Goal: Obtain resource: Download file/media

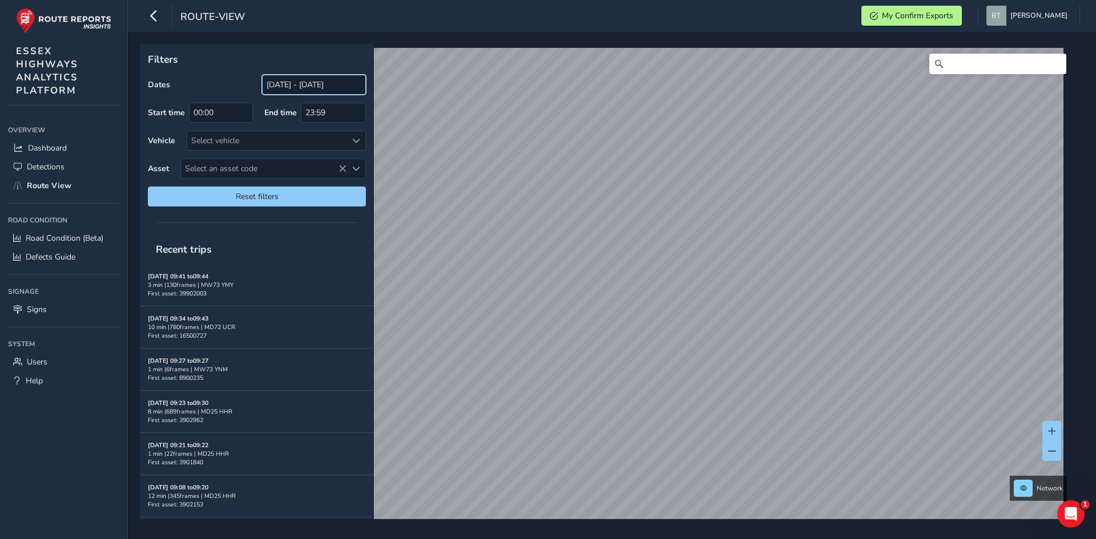
click at [315, 88] on input "[DATE] - [DATE]" at bounding box center [314, 85] width 104 height 20
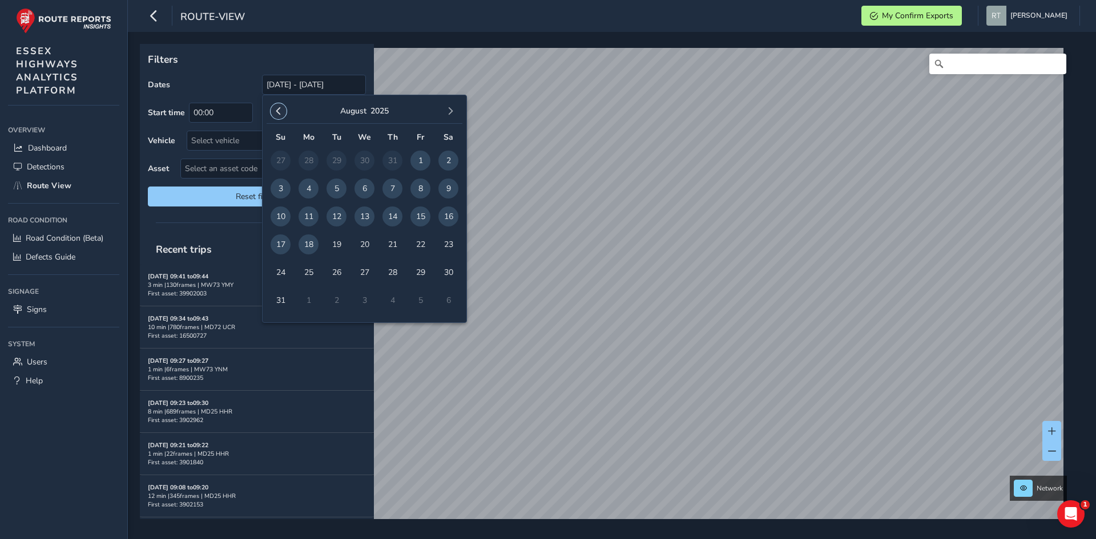
click at [278, 111] on span "button" at bounding box center [279, 111] width 8 height 8
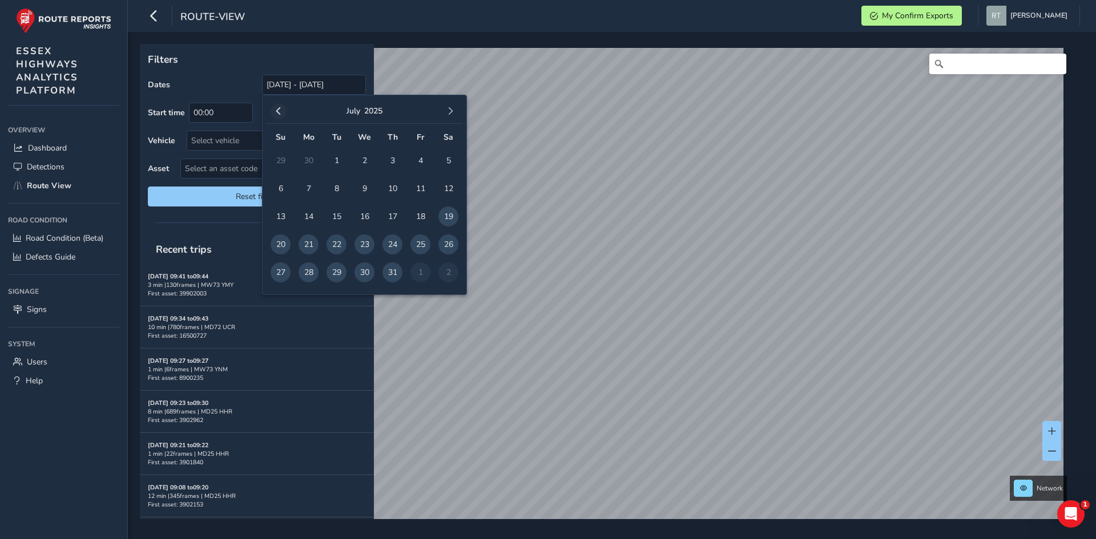
click at [279, 111] on span "button" at bounding box center [279, 111] width 8 height 8
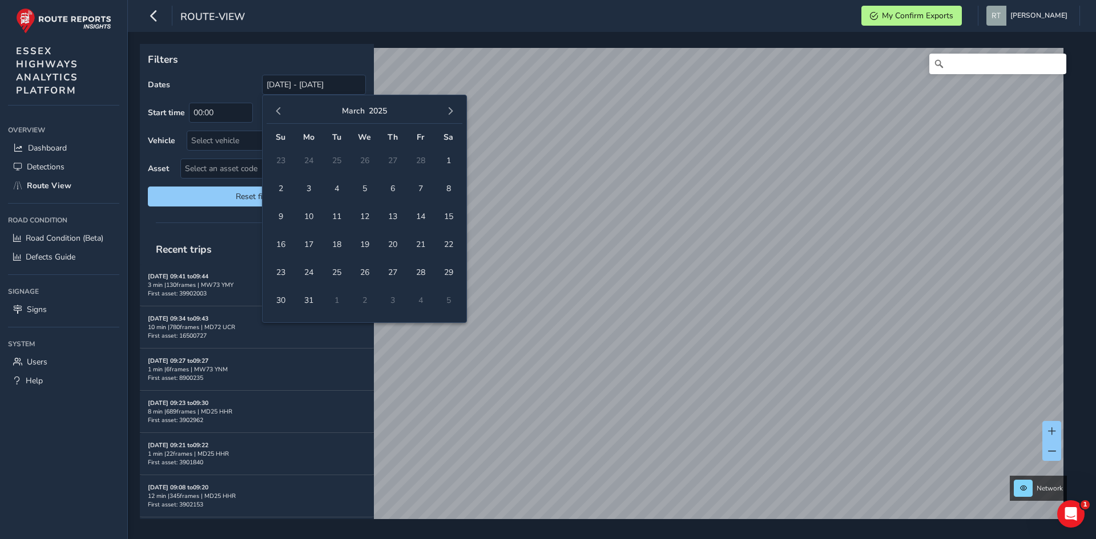
click at [279, 111] on span "button" at bounding box center [279, 111] width 8 height 8
click at [281, 116] on button "button" at bounding box center [279, 111] width 16 height 16
click at [362, 161] on span "1" at bounding box center [365, 161] width 20 height 20
click at [457, 112] on button "button" at bounding box center [450, 111] width 16 height 16
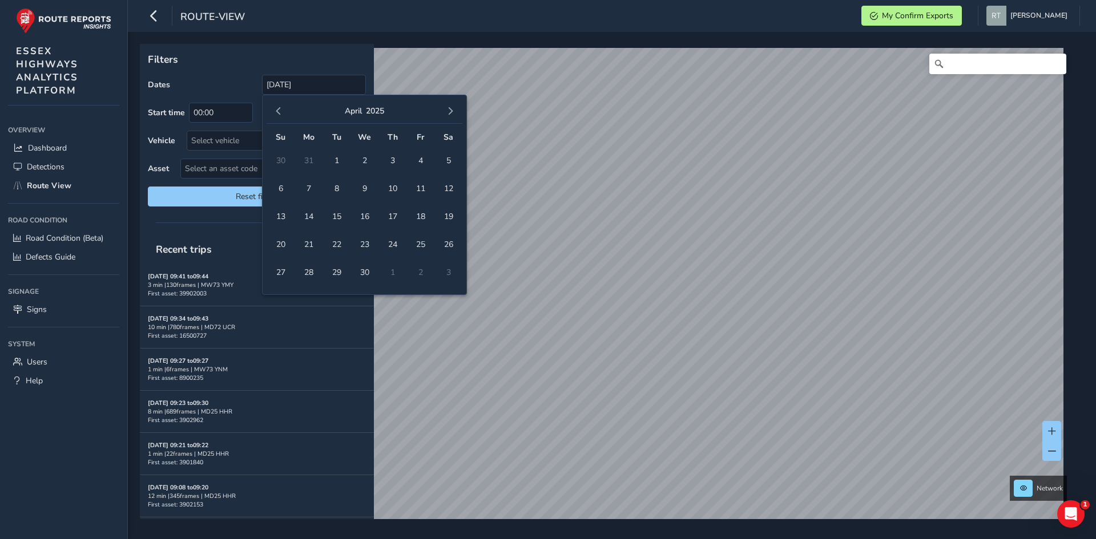
click at [457, 112] on button "button" at bounding box center [450, 111] width 16 height 16
click at [449, 243] on span "23" at bounding box center [448, 245] width 20 height 20
type input "[DATE] - [DATE]"
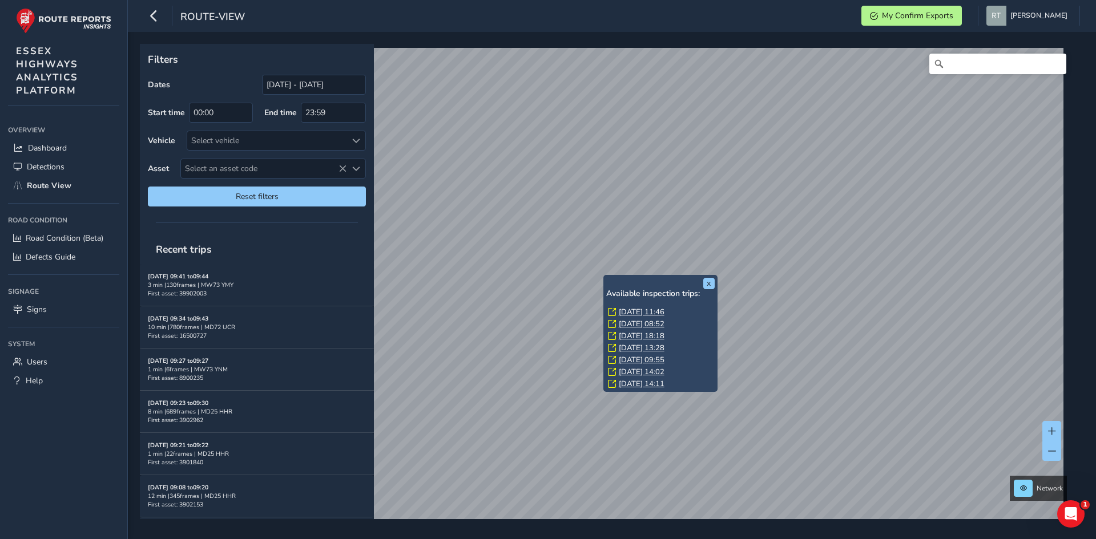
click at [625, 315] on link "Wed, 9 Jul, 11:46" at bounding box center [642, 312] width 46 height 10
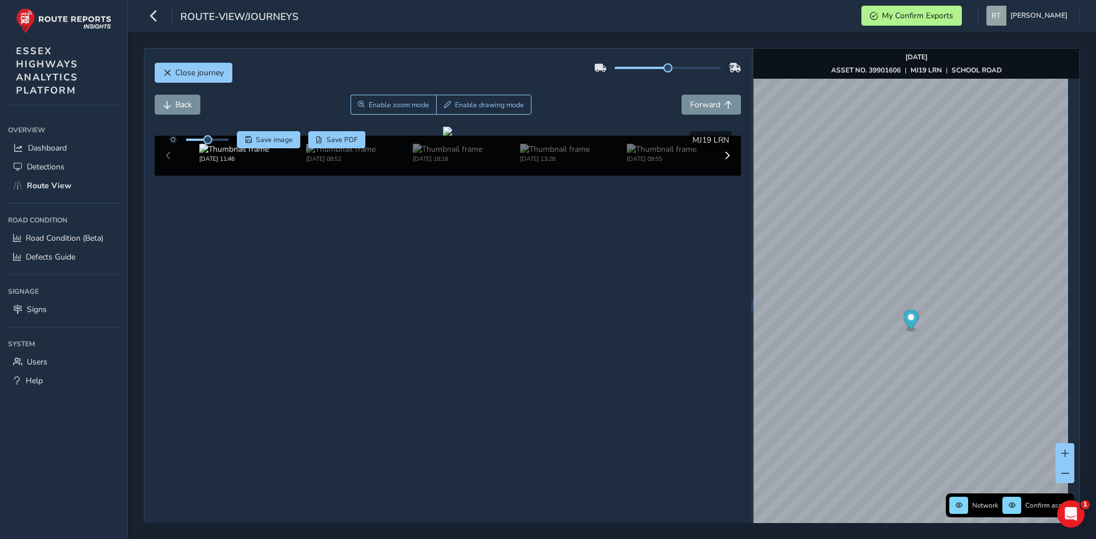
click at [908, 321] on icon "Map marker" at bounding box center [910, 320] width 15 height 20
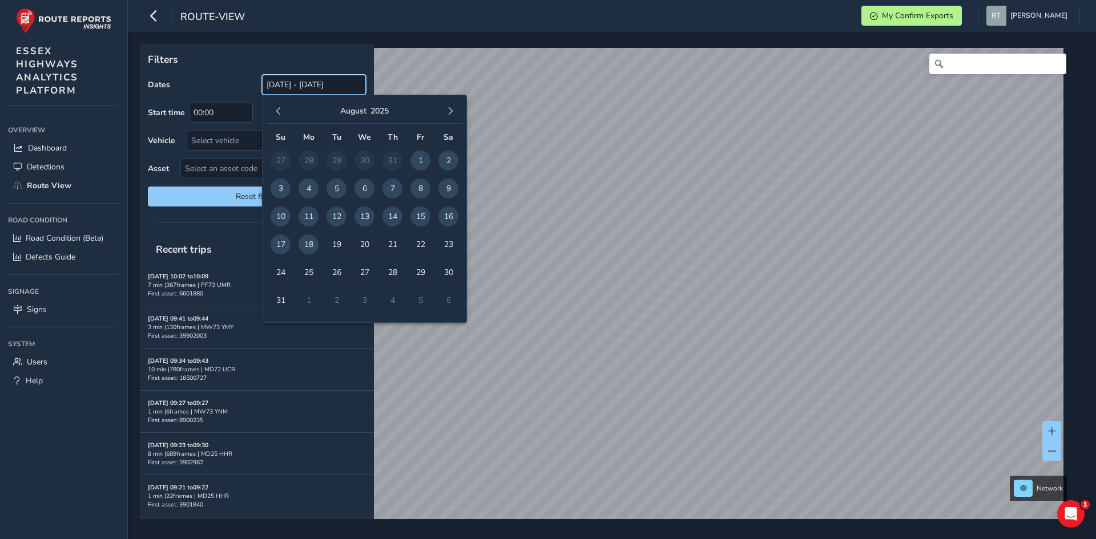
click at [289, 92] on input "[DATE] - [DATE]" at bounding box center [314, 85] width 104 height 20
click at [280, 118] on button "button" at bounding box center [279, 111] width 16 height 16
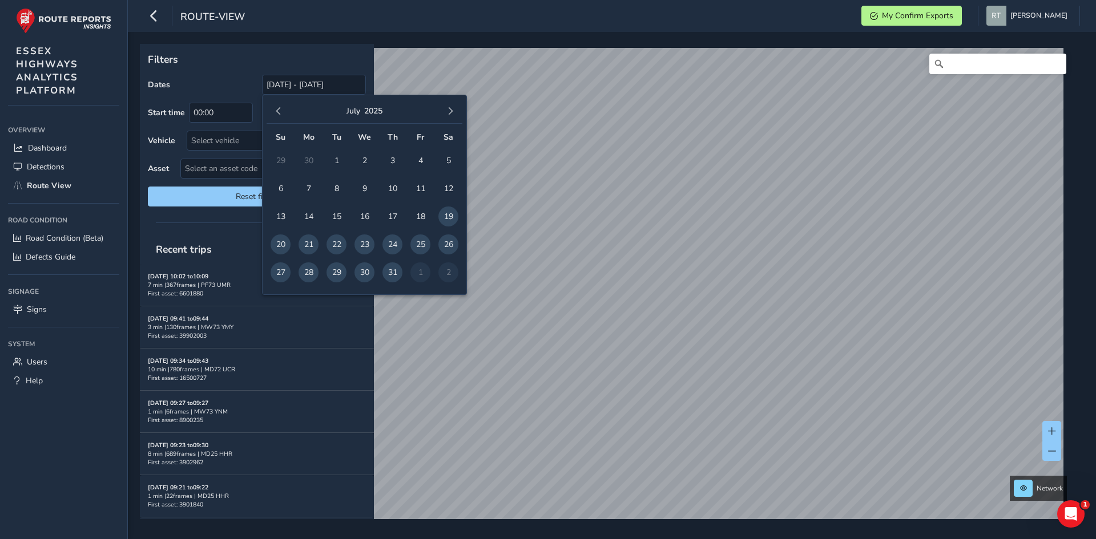
click at [280, 118] on button "button" at bounding box center [279, 111] width 16 height 16
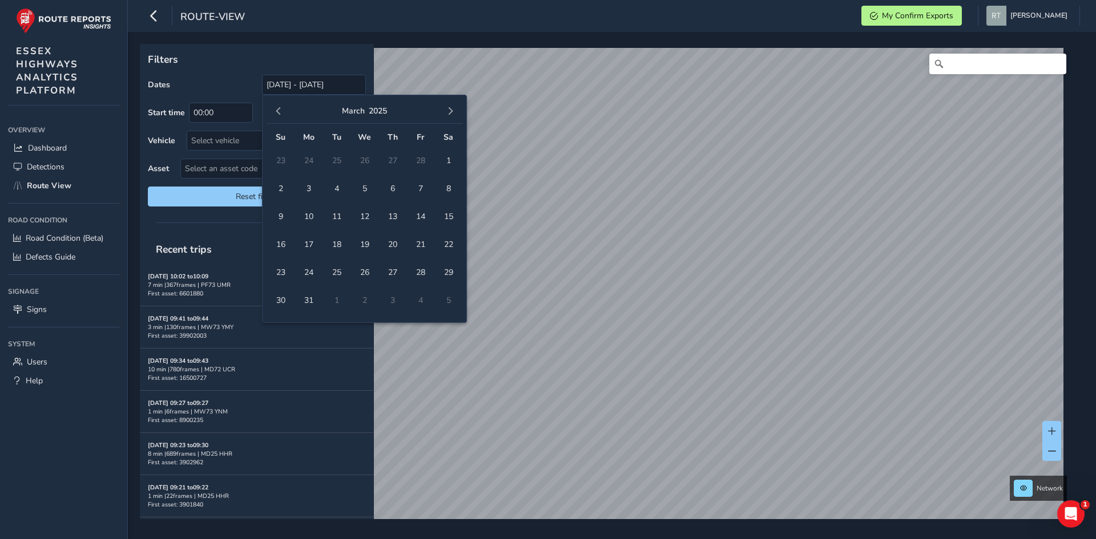
click at [280, 118] on button "button" at bounding box center [279, 111] width 16 height 16
click at [365, 159] on span "1" at bounding box center [365, 161] width 20 height 20
click at [452, 114] on span "button" at bounding box center [450, 111] width 8 height 8
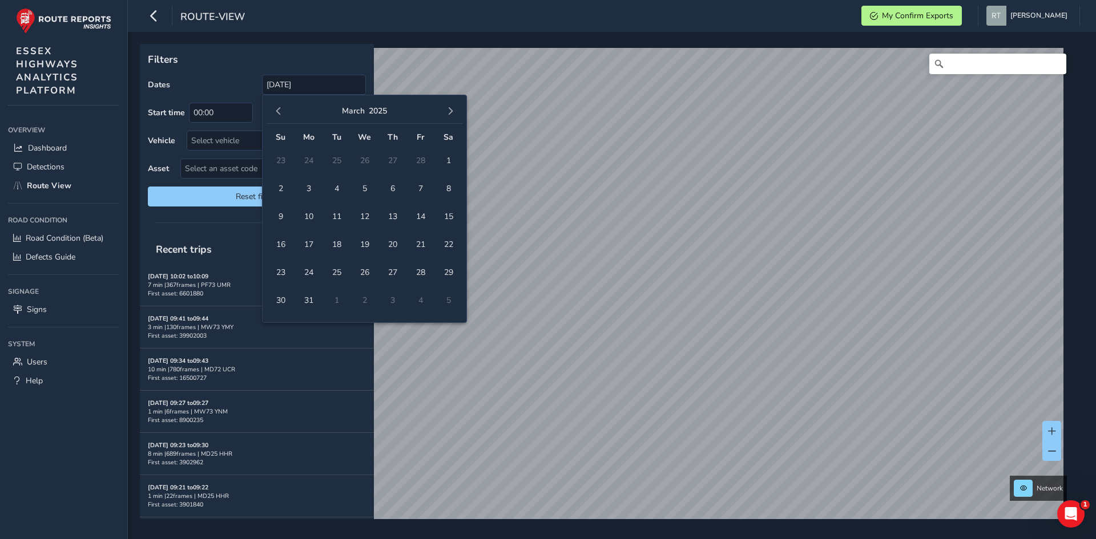
click at [452, 114] on span "button" at bounding box center [450, 111] width 8 height 8
click at [447, 240] on span "23" at bounding box center [448, 245] width 20 height 20
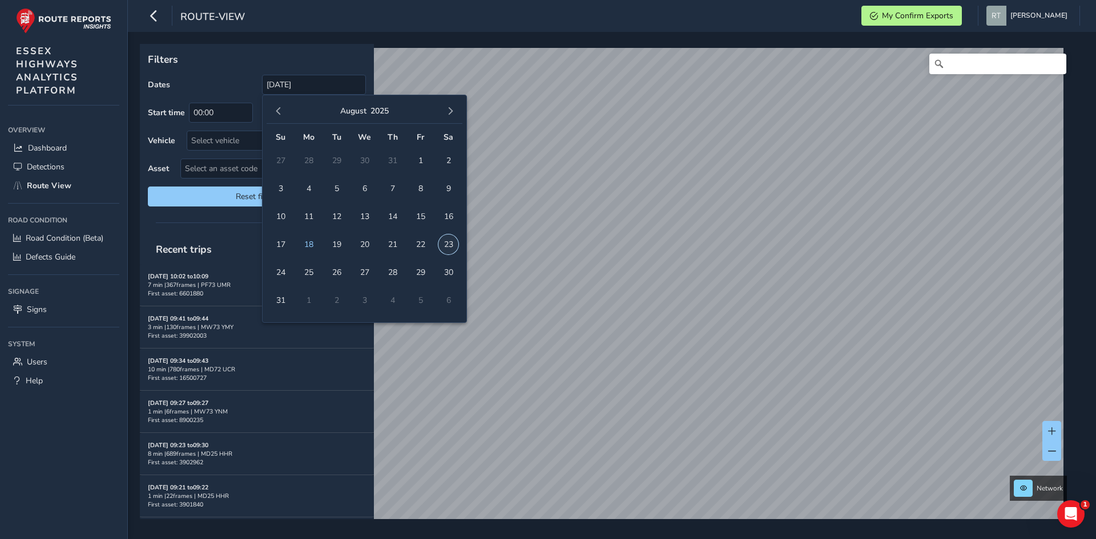
type input "[DATE] - [DATE]"
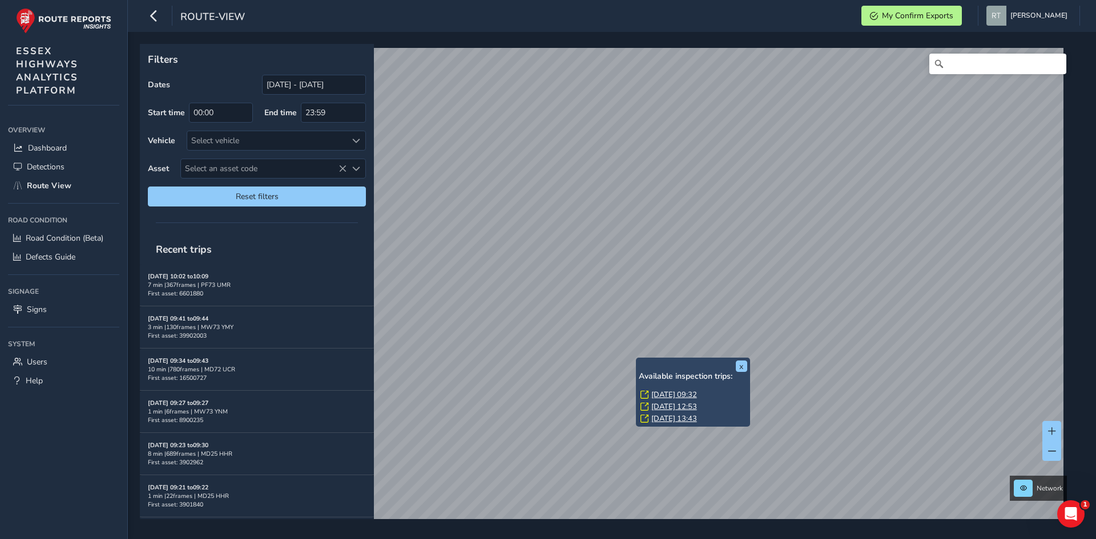
click at [658, 396] on link "Wed, 9 Jul, 09:32" at bounding box center [674, 395] width 46 height 10
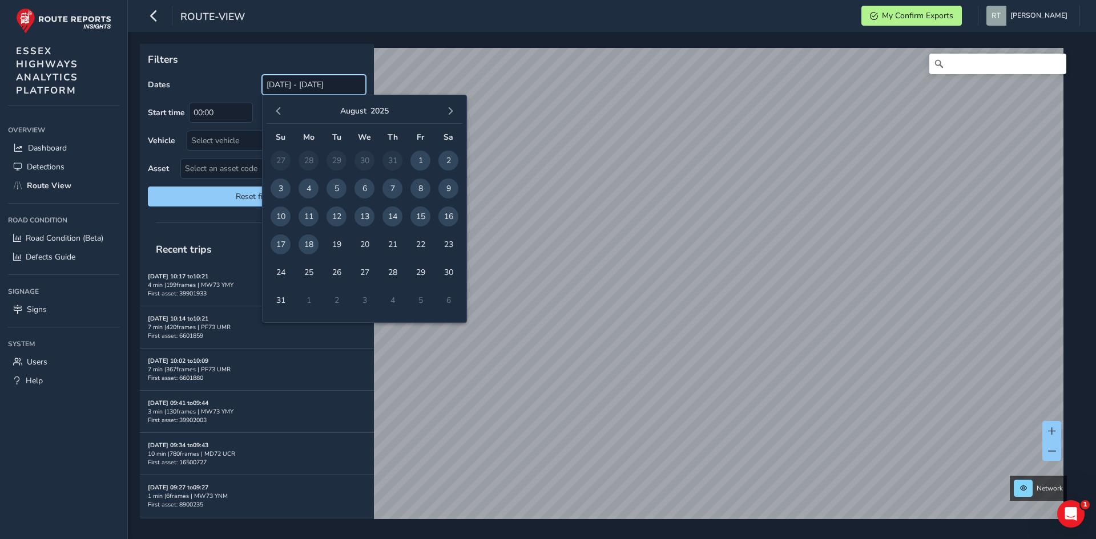
click at [320, 89] on input "[DATE] - [DATE]" at bounding box center [314, 85] width 104 height 20
click at [282, 115] on span "button" at bounding box center [279, 111] width 8 height 8
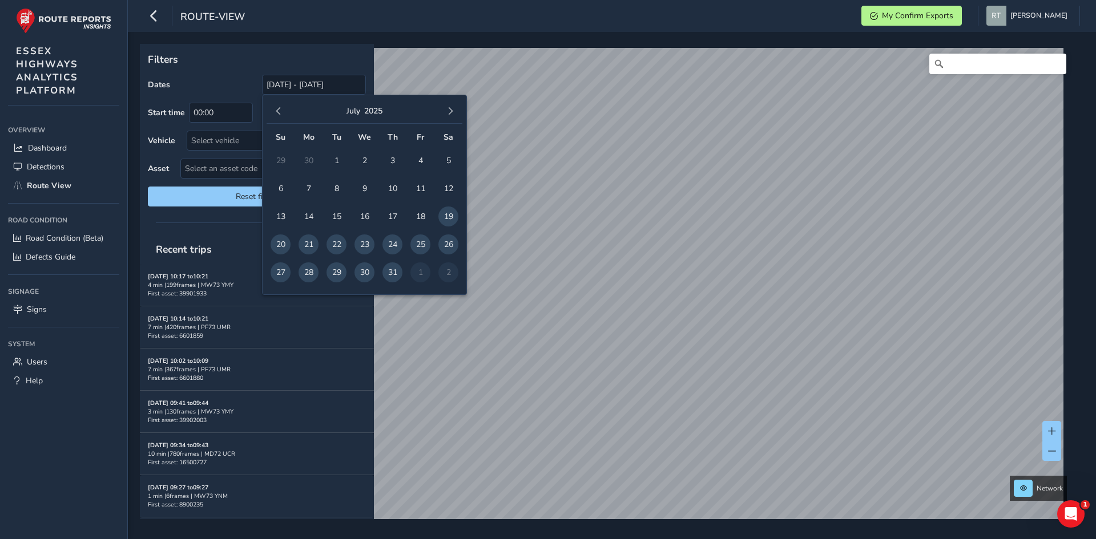
click at [282, 115] on span "button" at bounding box center [279, 111] width 8 height 8
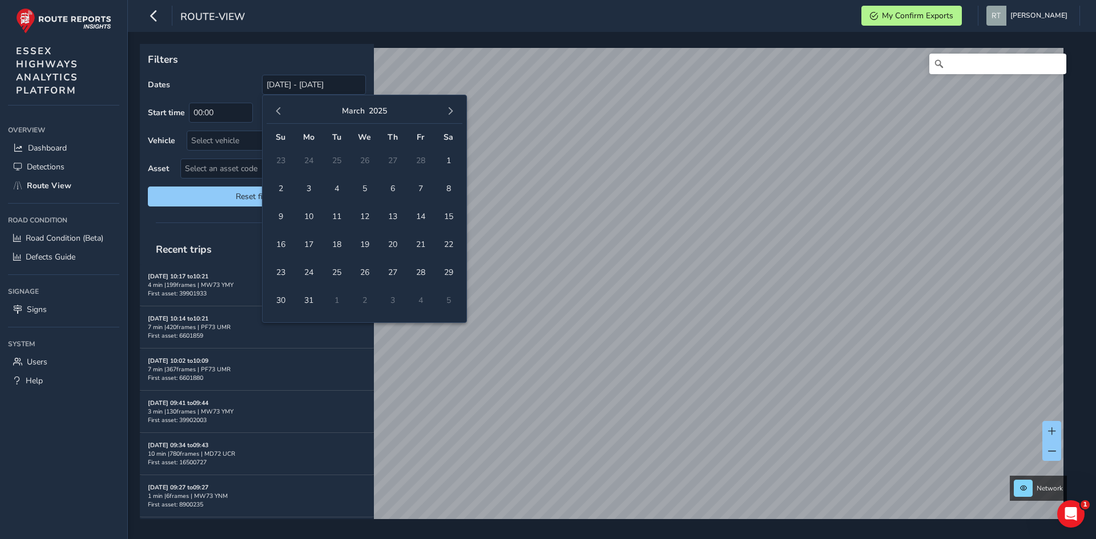
click at [282, 115] on span "button" at bounding box center [279, 111] width 8 height 8
click at [362, 162] on span "1" at bounding box center [365, 161] width 20 height 20
click at [450, 114] on span "button" at bounding box center [450, 111] width 8 height 8
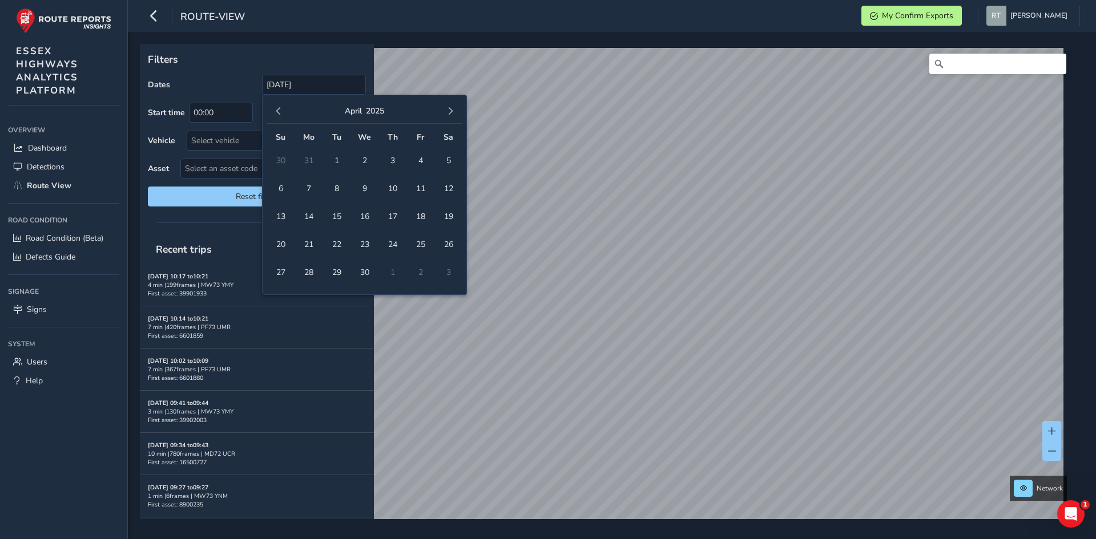
click at [450, 114] on span "button" at bounding box center [450, 111] width 8 height 8
click at [450, 239] on span "23" at bounding box center [448, 245] width 20 height 20
type input "01/01/2025 - 23/08/2025"
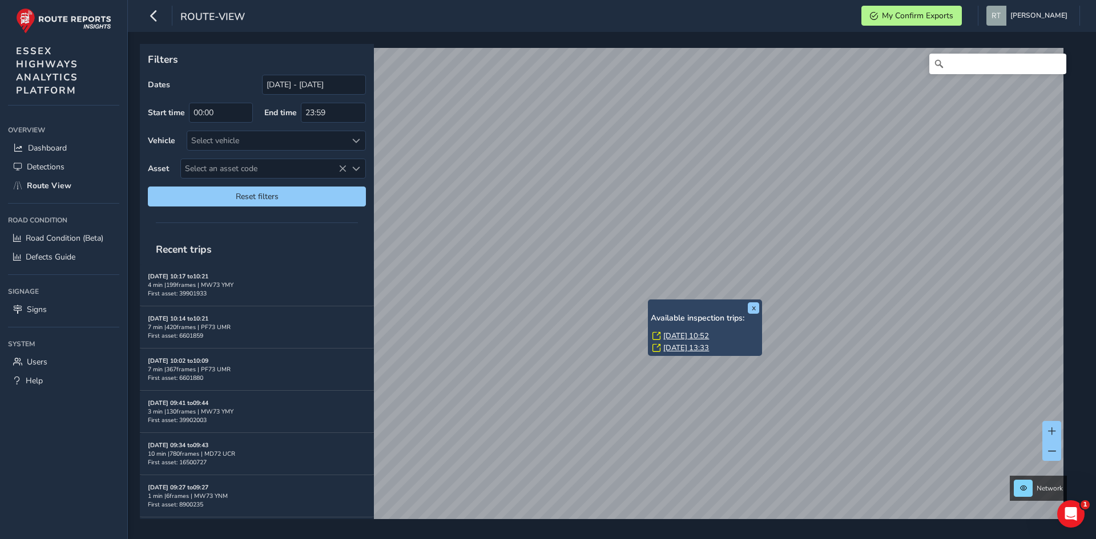
click at [674, 339] on link "Thu, 22 May, 10:52" at bounding box center [686, 336] width 46 height 10
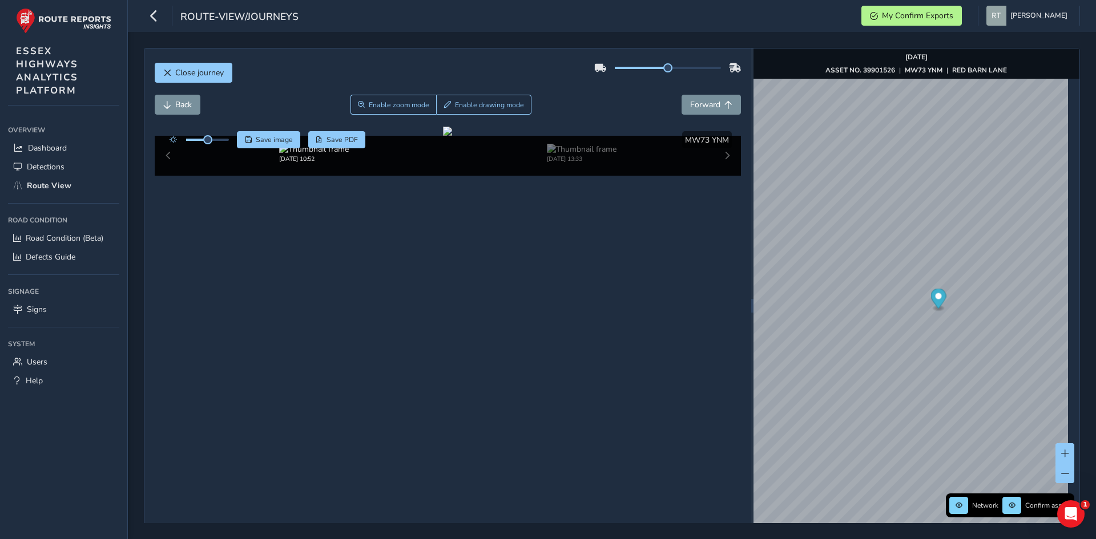
click at [935, 297] on circle "Map marker" at bounding box center [938, 296] width 6 height 6
drag, startPoint x: 210, startPoint y: 143, endPoint x: 238, endPoint y: 145, distance: 28.6
click at [238, 145] on div "Save image Save PDF" at bounding box center [265, 139] width 202 height 17
click at [910, 318] on icon "Map marker" at bounding box center [910, 320] width 15 height 20
click at [909, 315] on icon "Map marker" at bounding box center [910, 320] width 15 height 20
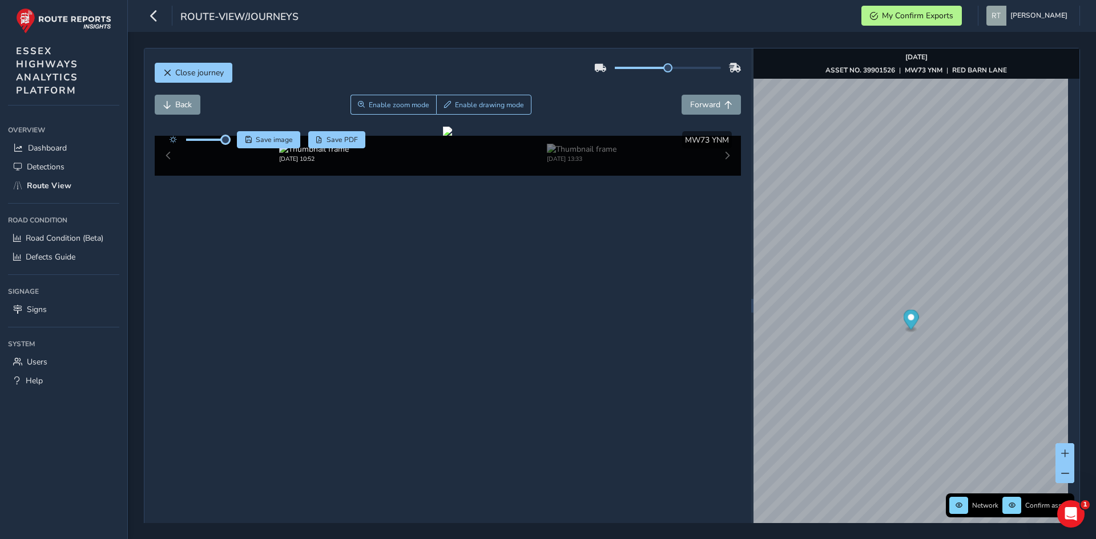
click at [905, 322] on icon "Map marker" at bounding box center [910, 320] width 15 height 20
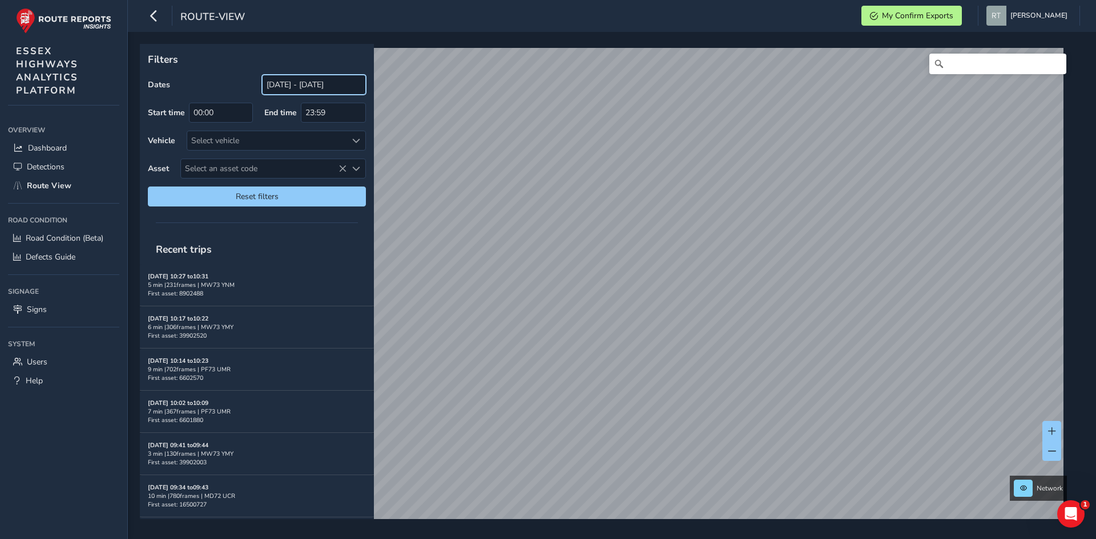
click at [299, 92] on input "[DATE] - [DATE]" at bounding box center [314, 85] width 104 height 20
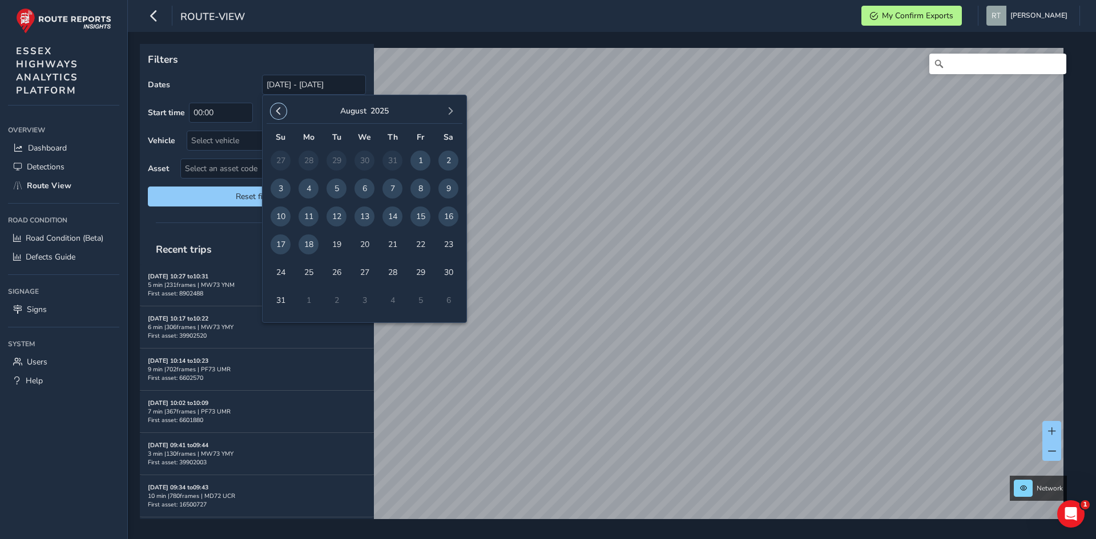
click at [281, 112] on span "button" at bounding box center [279, 111] width 8 height 8
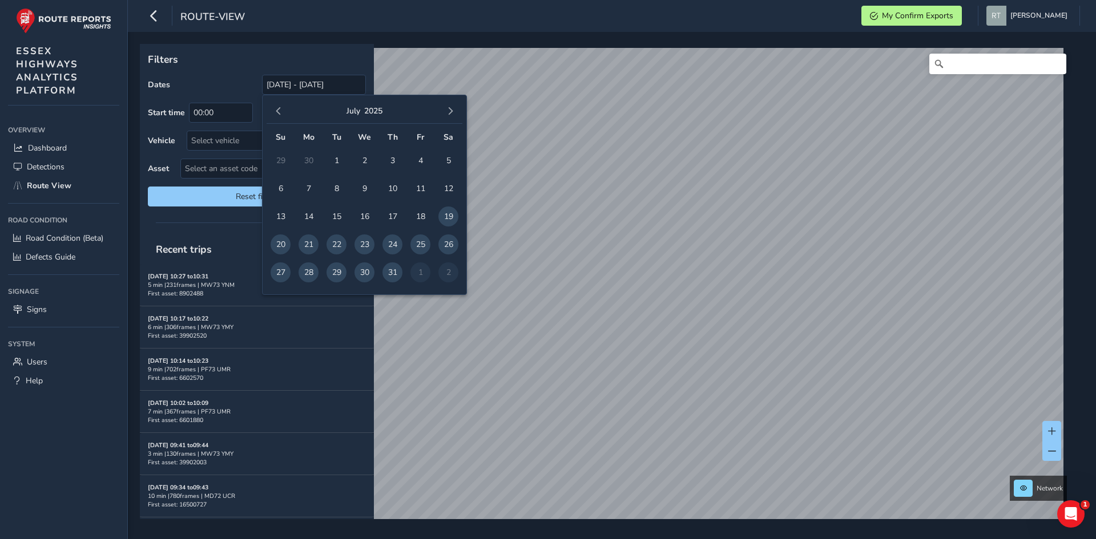
click at [281, 112] on span "button" at bounding box center [279, 111] width 8 height 8
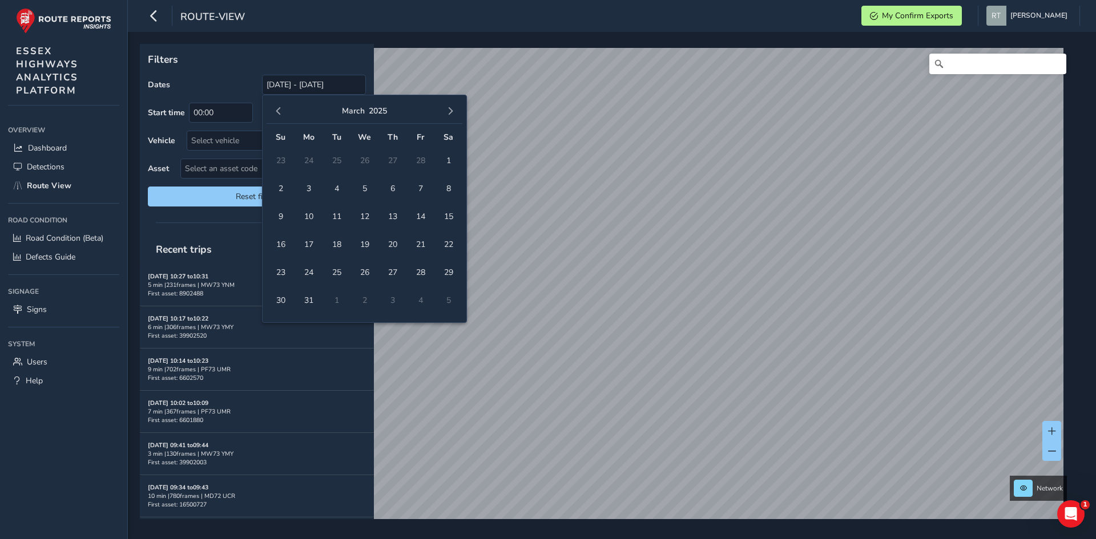
click at [281, 112] on span "button" at bounding box center [279, 111] width 8 height 8
click at [365, 159] on span "1" at bounding box center [365, 161] width 20 height 20
click at [448, 111] on span "button" at bounding box center [450, 111] width 8 height 8
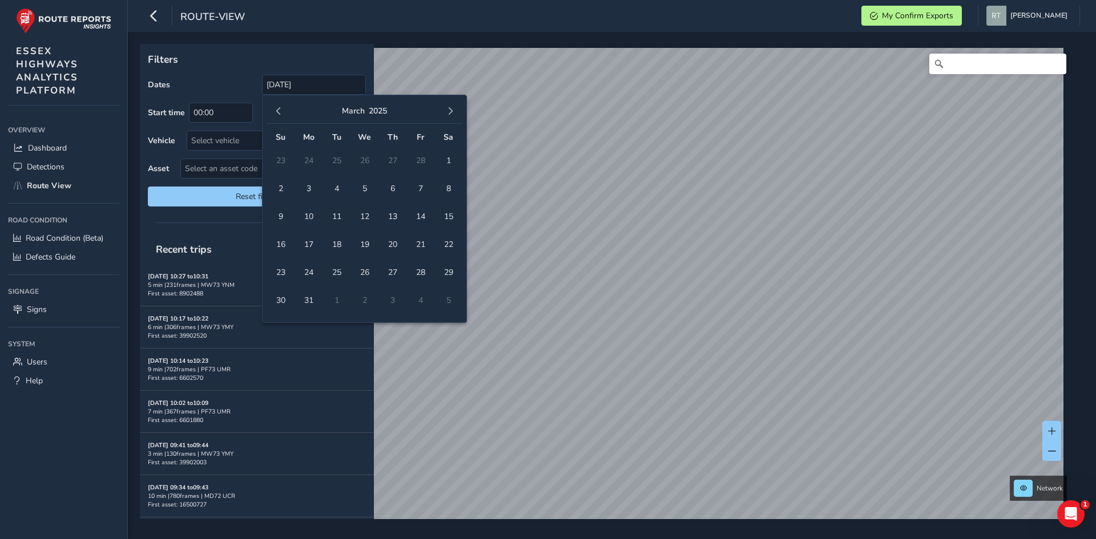
click at [448, 111] on span "button" at bounding box center [450, 111] width 8 height 8
click at [453, 247] on span "23" at bounding box center [448, 245] width 20 height 20
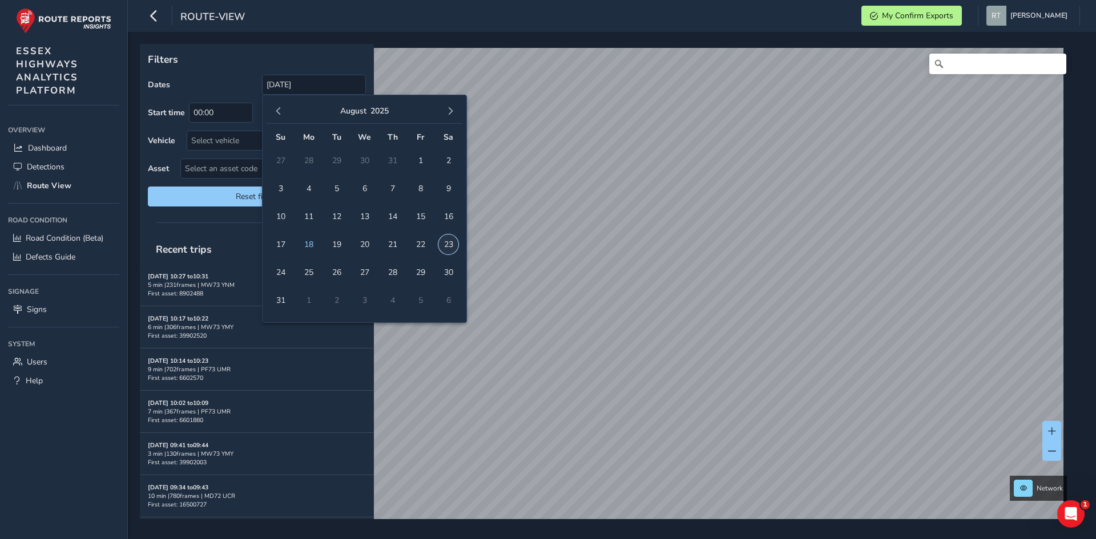
type input "[DATE] - [DATE]"
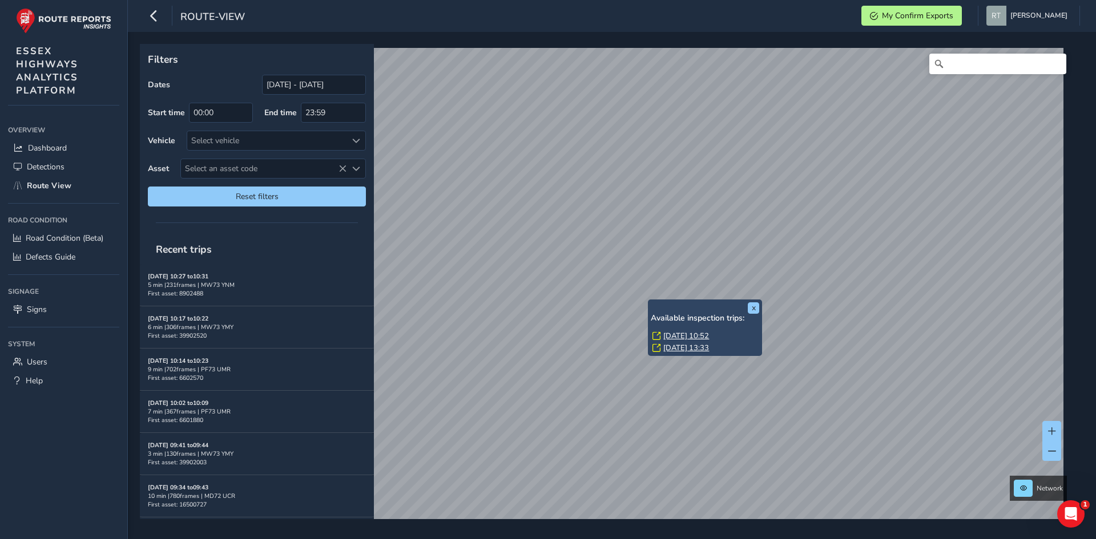
click at [672, 336] on link "[DATE] 10:52" at bounding box center [686, 336] width 46 height 10
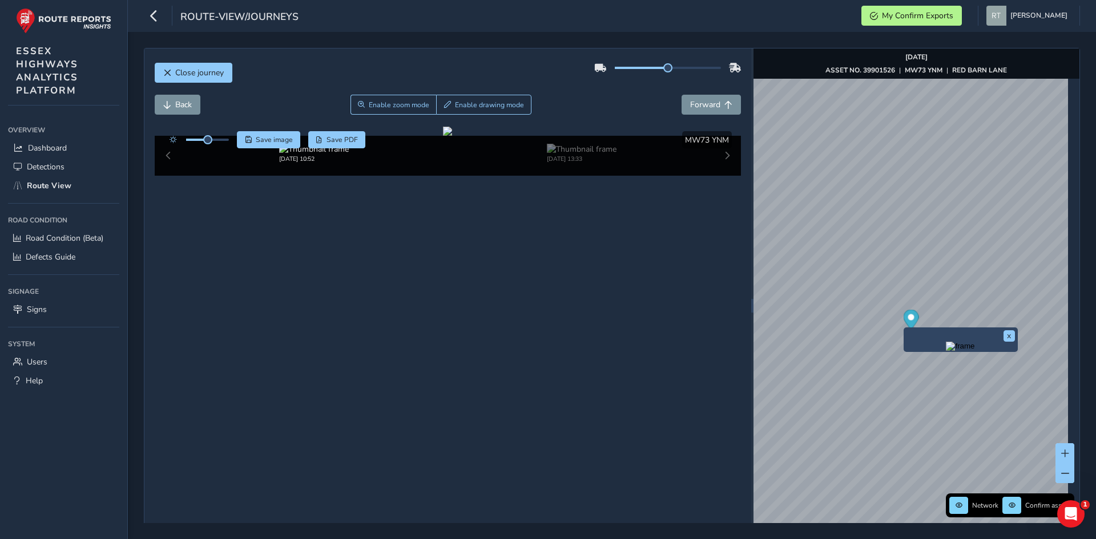
click at [908, 318] on circle "Map marker" at bounding box center [911, 318] width 6 height 6
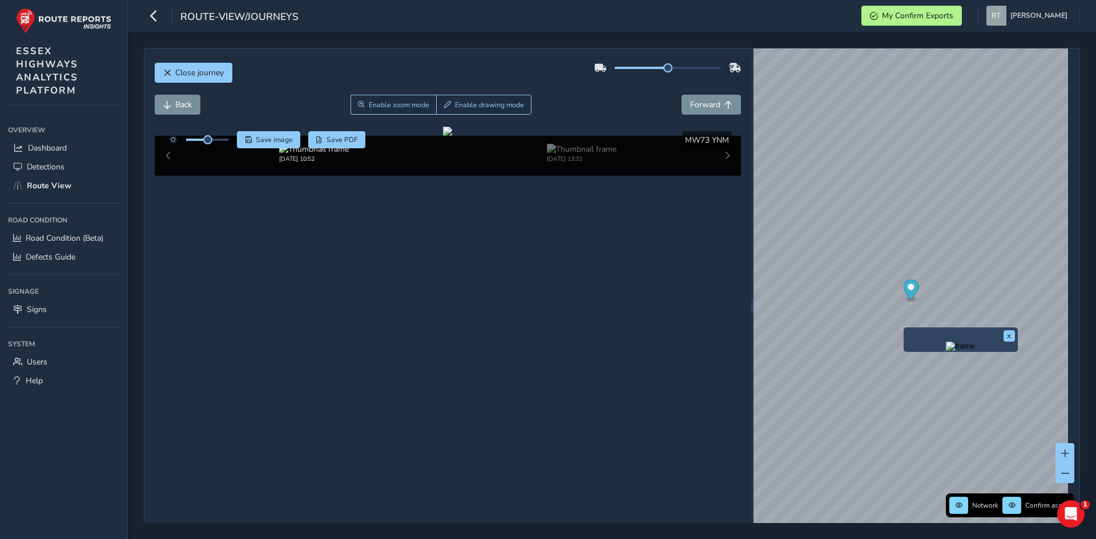
scroll to position [23, 0]
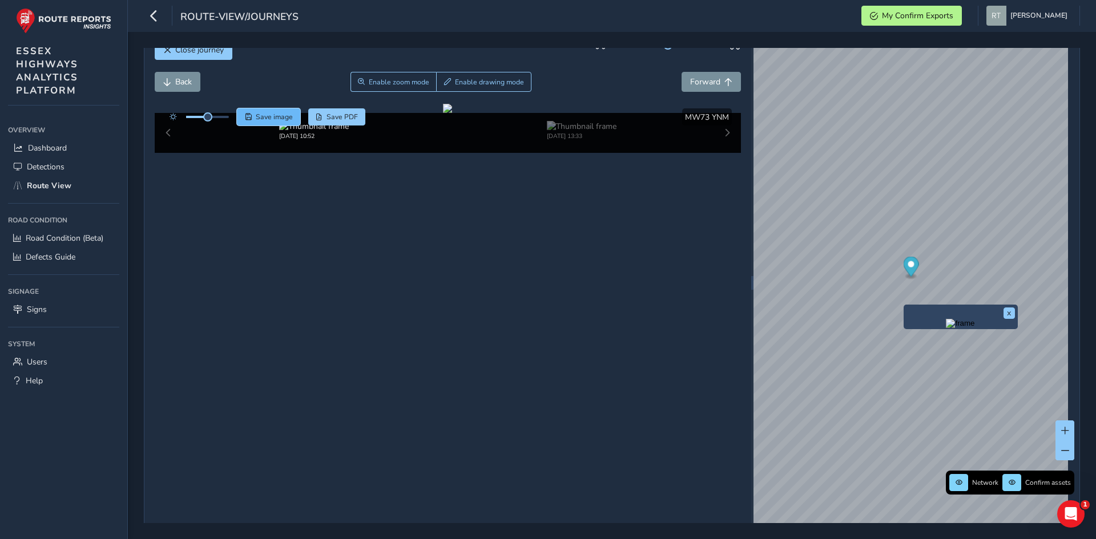
click at [252, 115] on button "Save image" at bounding box center [268, 116] width 63 height 17
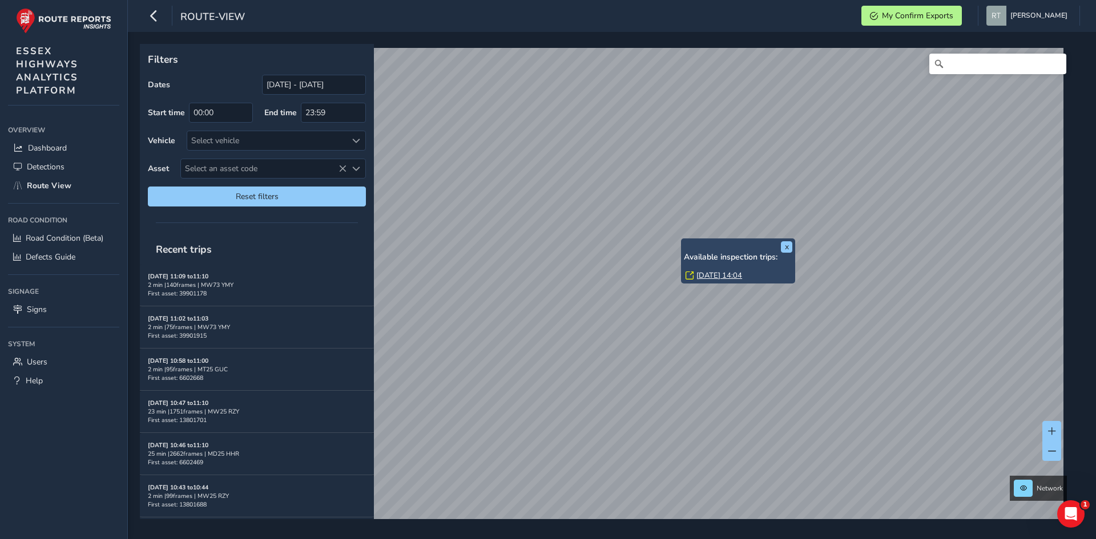
click at [702, 278] on link "[DATE] 14:04" at bounding box center [719, 276] width 46 height 10
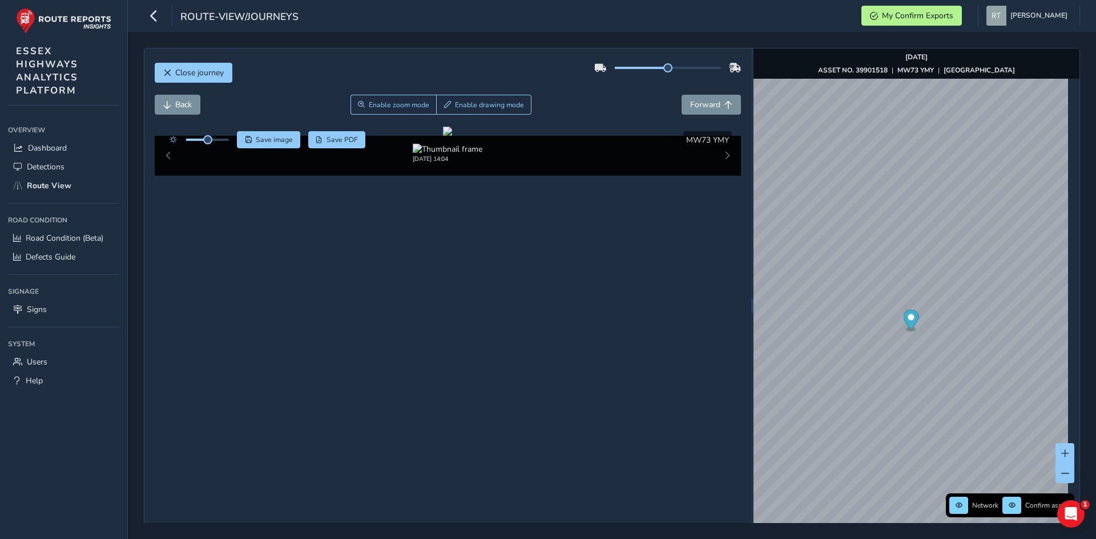
click at [908, 320] on circle "Map marker" at bounding box center [911, 318] width 6 height 6
